Goal: Navigation & Orientation: Find specific page/section

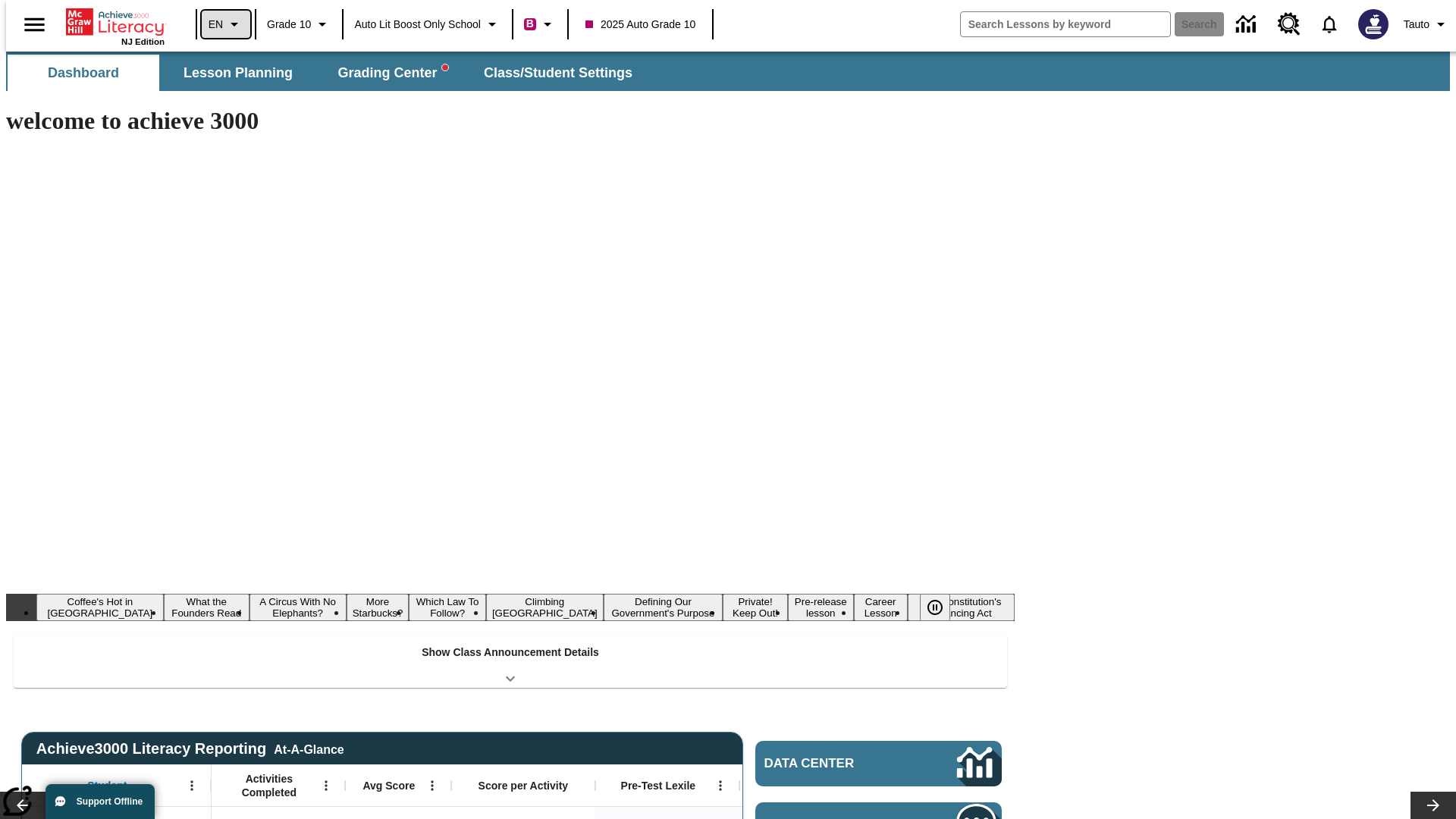
click at [225, 24] on icon "Language: EN, Select a language" at bounding box center [234, 24] width 18 height 18
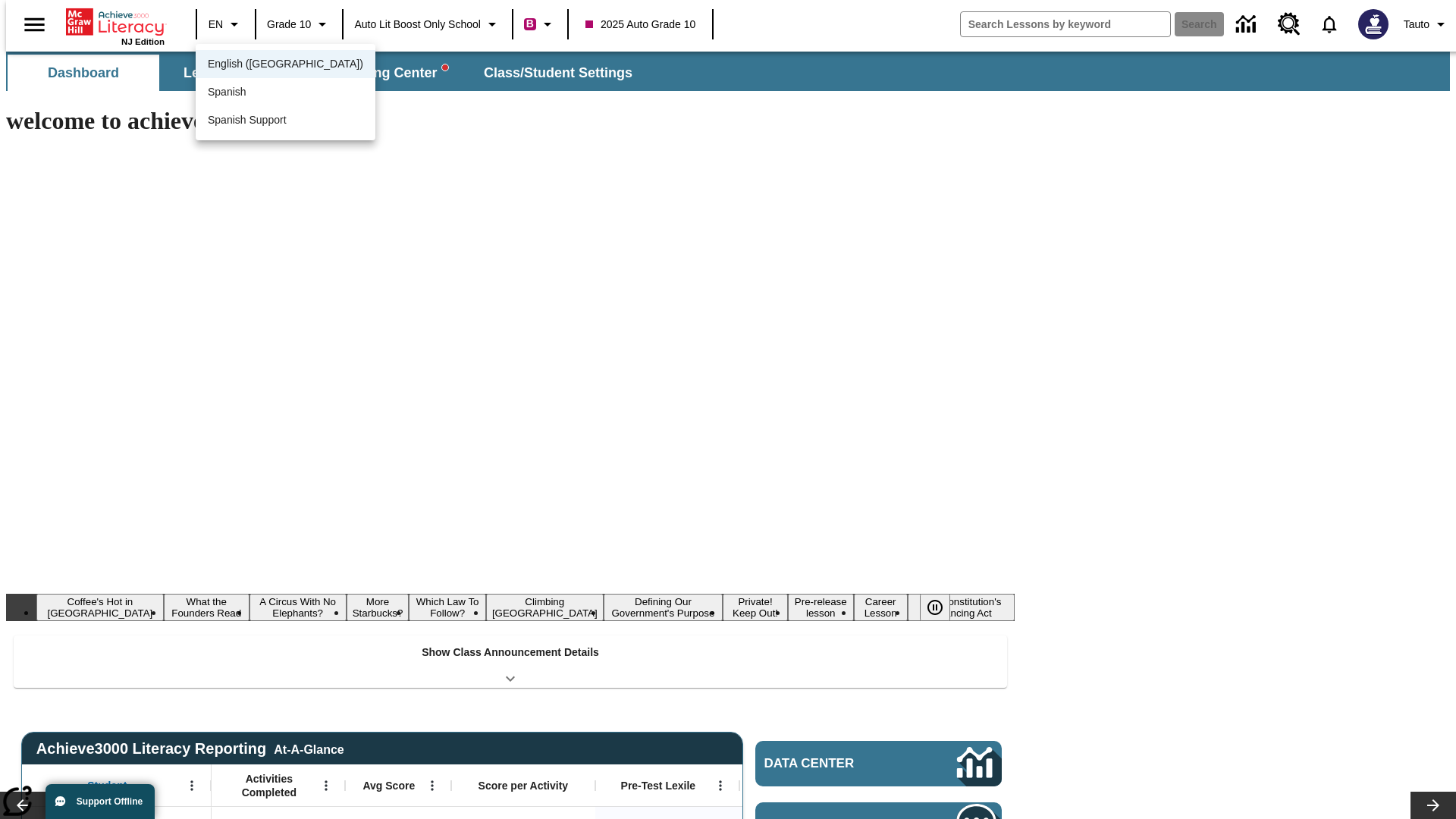
click at [253, 65] on span "English ([GEOGRAPHIC_DATA])" at bounding box center [285, 64] width 155 height 16
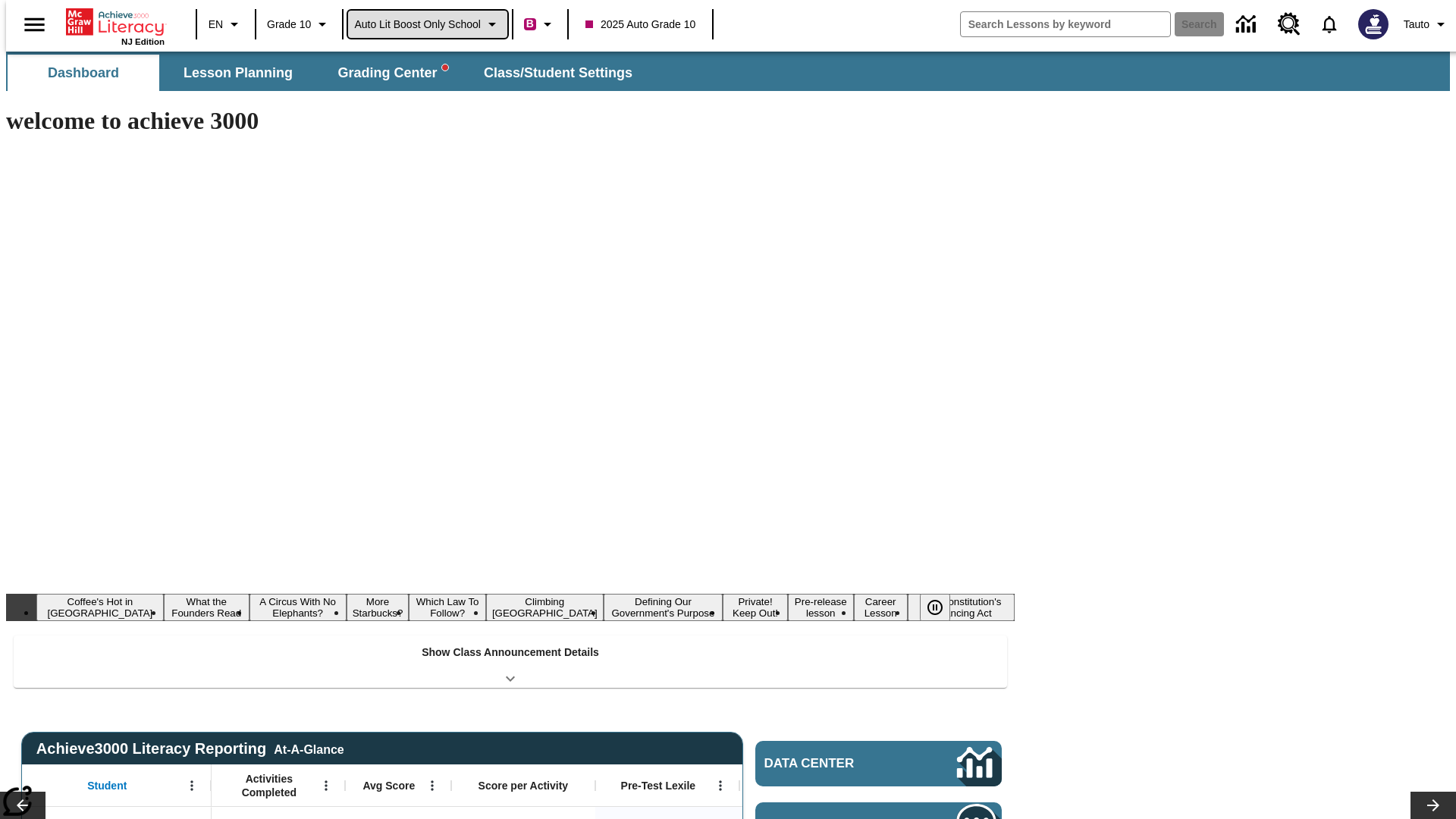
click at [427, 24] on span "Auto Lit Boost only School" at bounding box center [417, 24] width 127 height 16
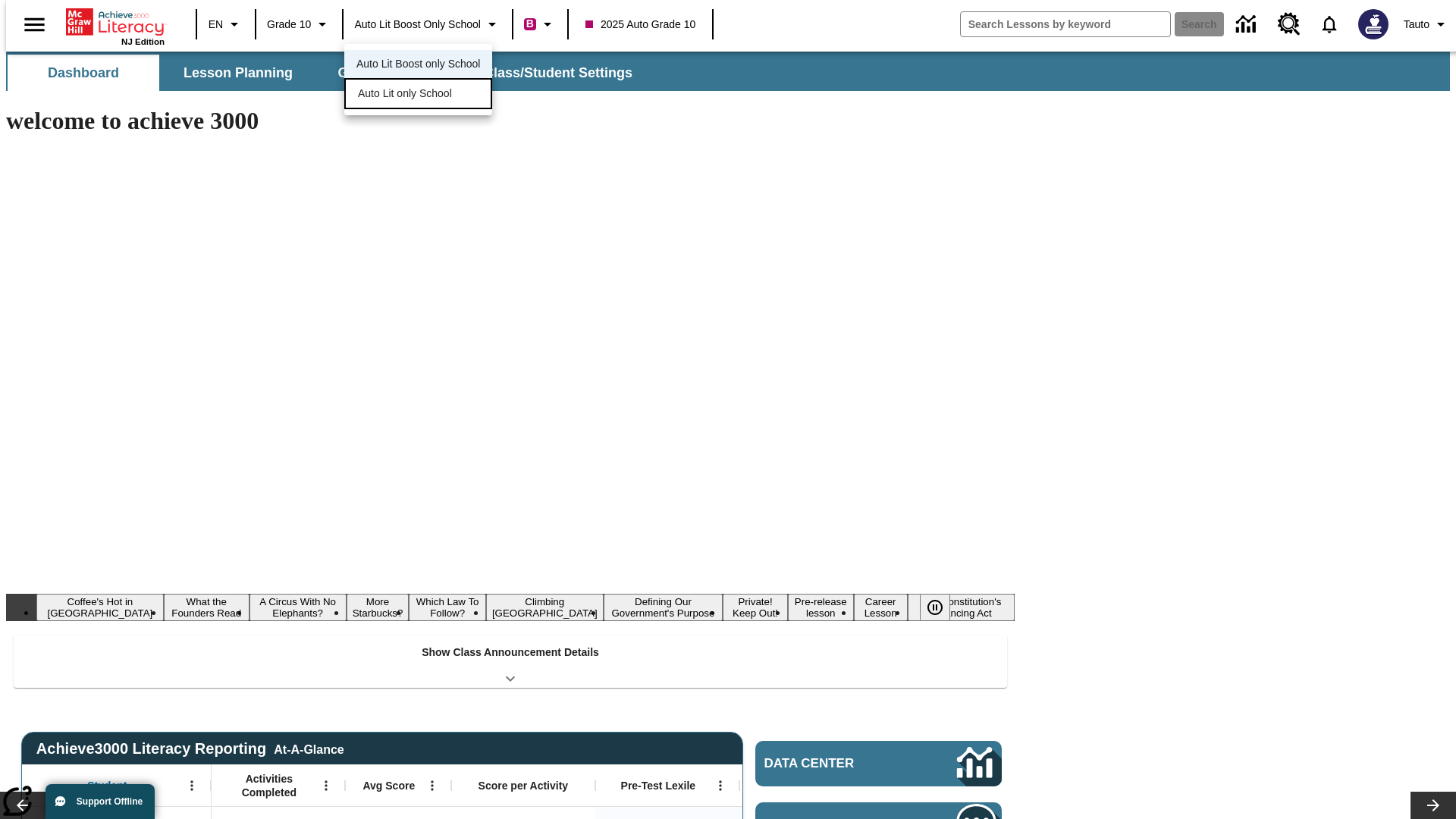
click at [406, 95] on span "Auto Lit only School" at bounding box center [404, 93] width 94 height 16
